Goal: Task Accomplishment & Management: Manage account settings

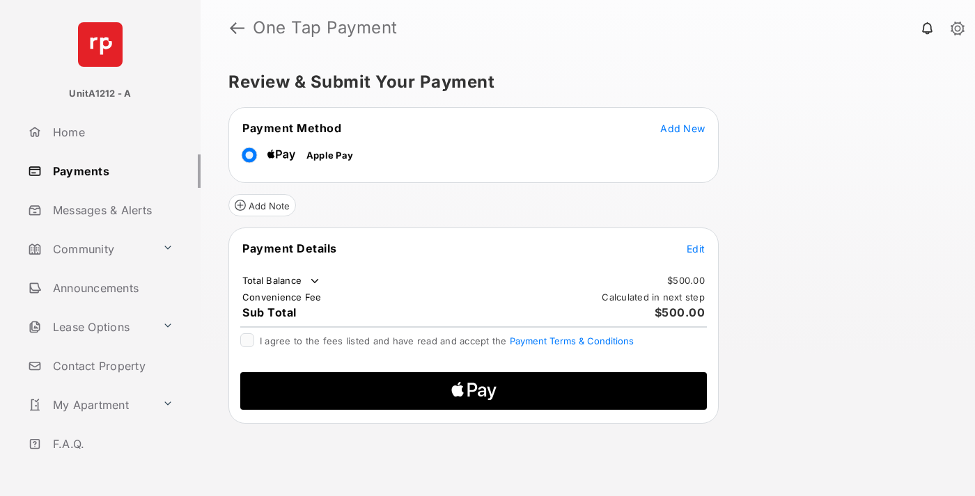
click at [682, 128] on span "Add New" at bounding box center [682, 129] width 45 height 12
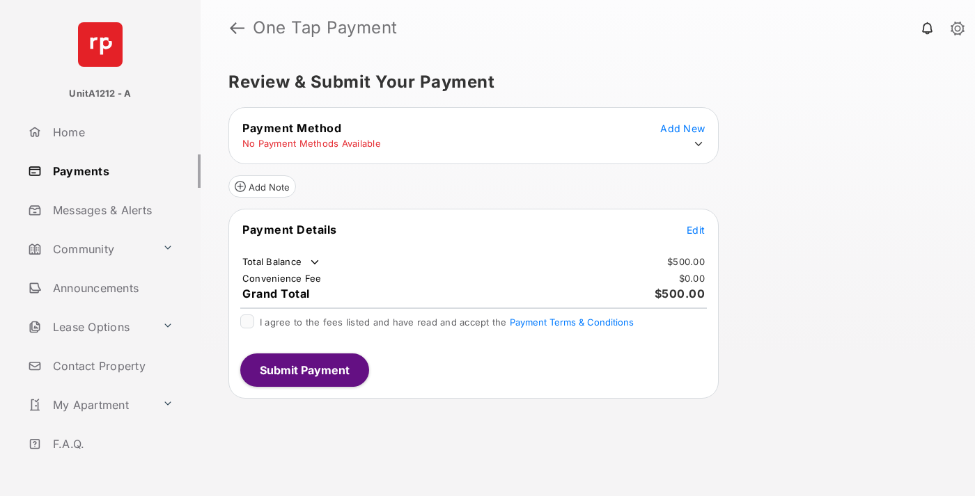
click at [698, 144] on icon at bounding box center [698, 144] width 13 height 13
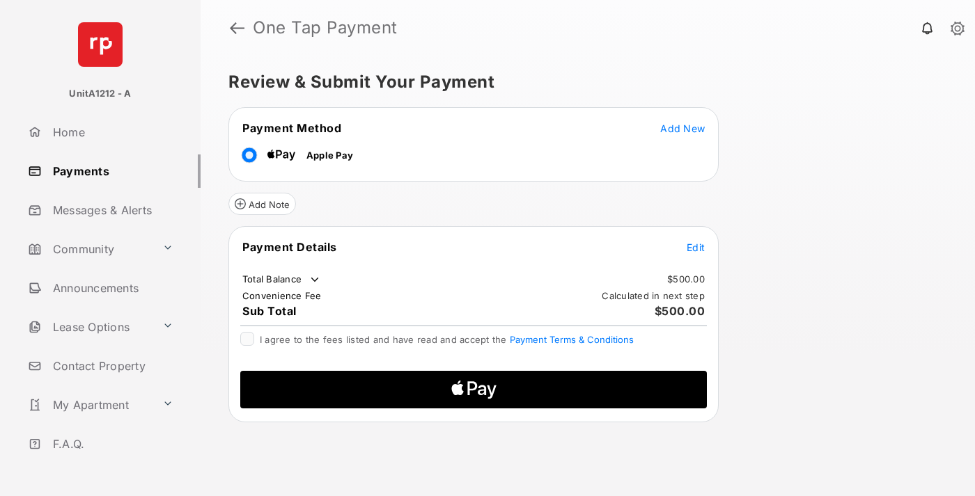
click at [696, 247] on span "Edit" at bounding box center [695, 248] width 18 height 12
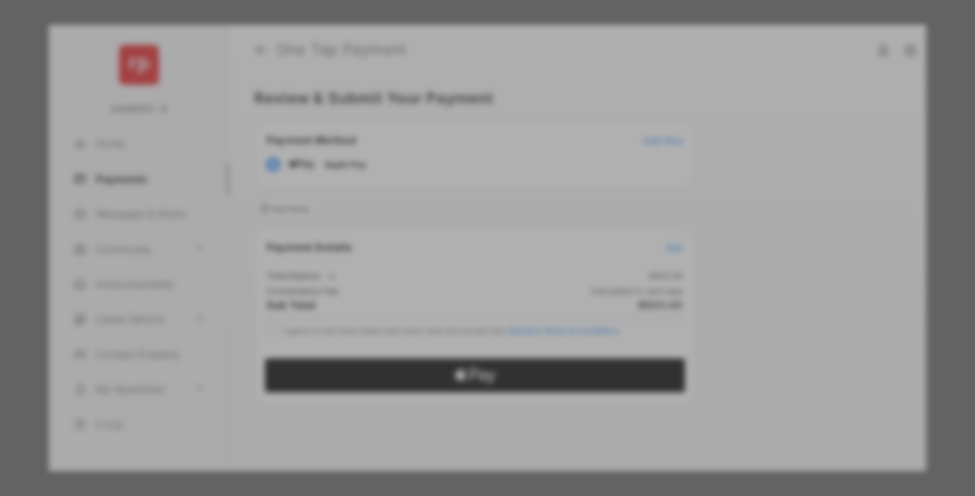
click at [462, 249] on div "Other Amount" at bounding box center [462, 258] width 226 height 24
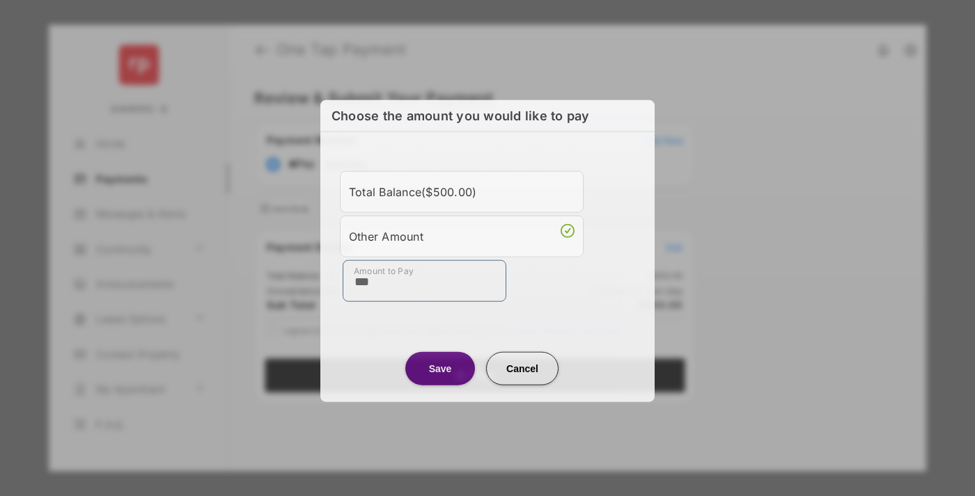
type input "***"
click at [440, 368] on button "Save" at bounding box center [440, 368] width 70 height 33
